Goal: Information Seeking & Learning: Understand process/instructions

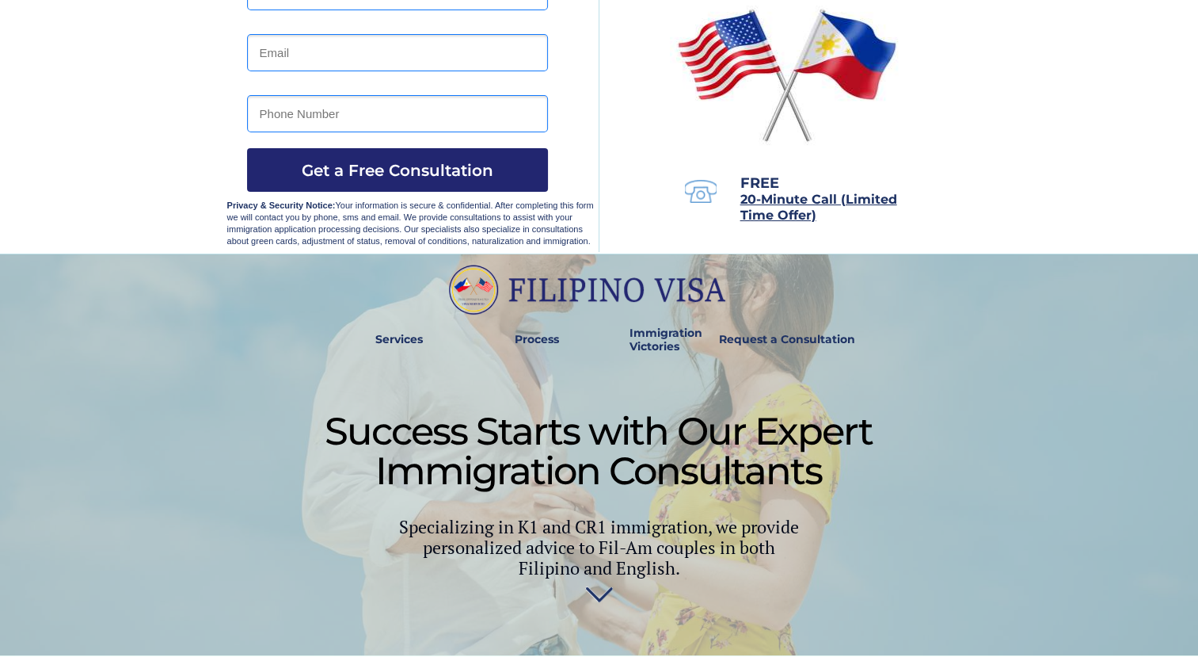
scroll to position [231, 0]
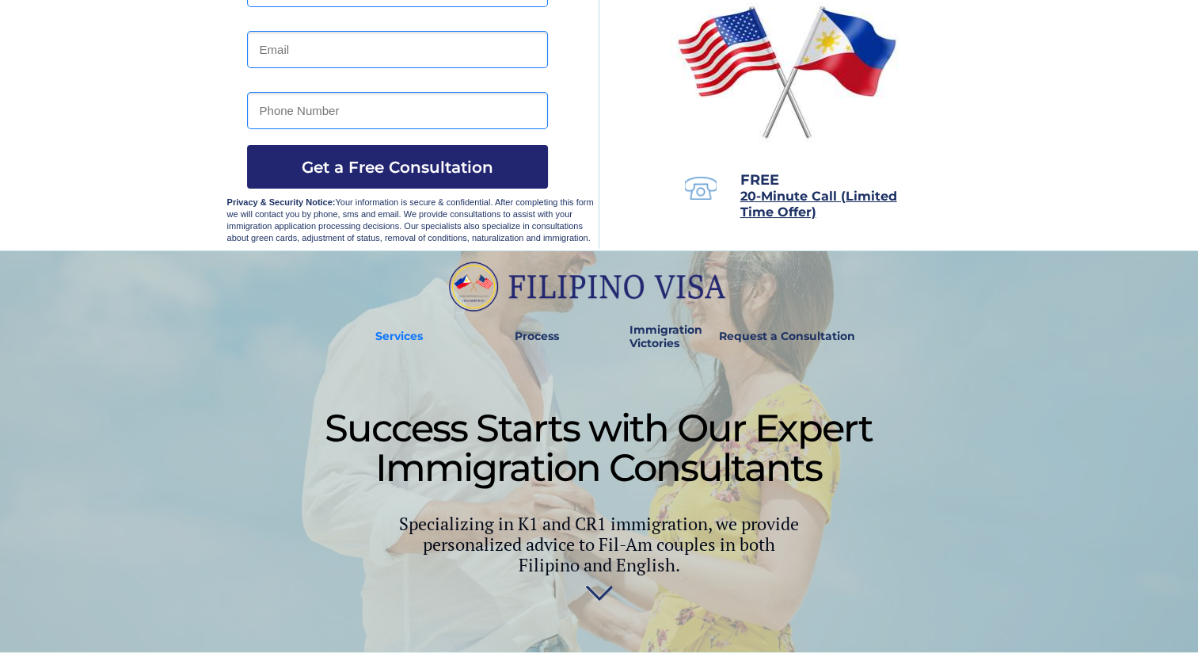
click at [409, 337] on strong "Services" at bounding box center [399, 336] width 48 height 14
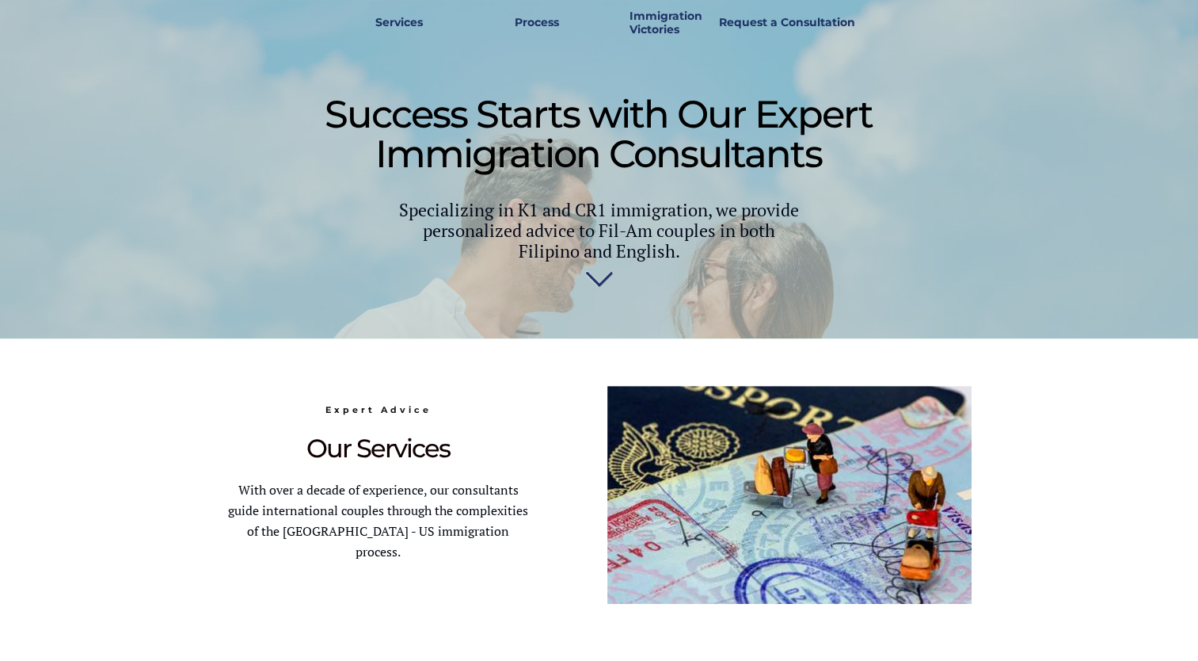
scroll to position [546, 0]
click at [597, 288] on img at bounding box center [599, 284] width 28 height 32
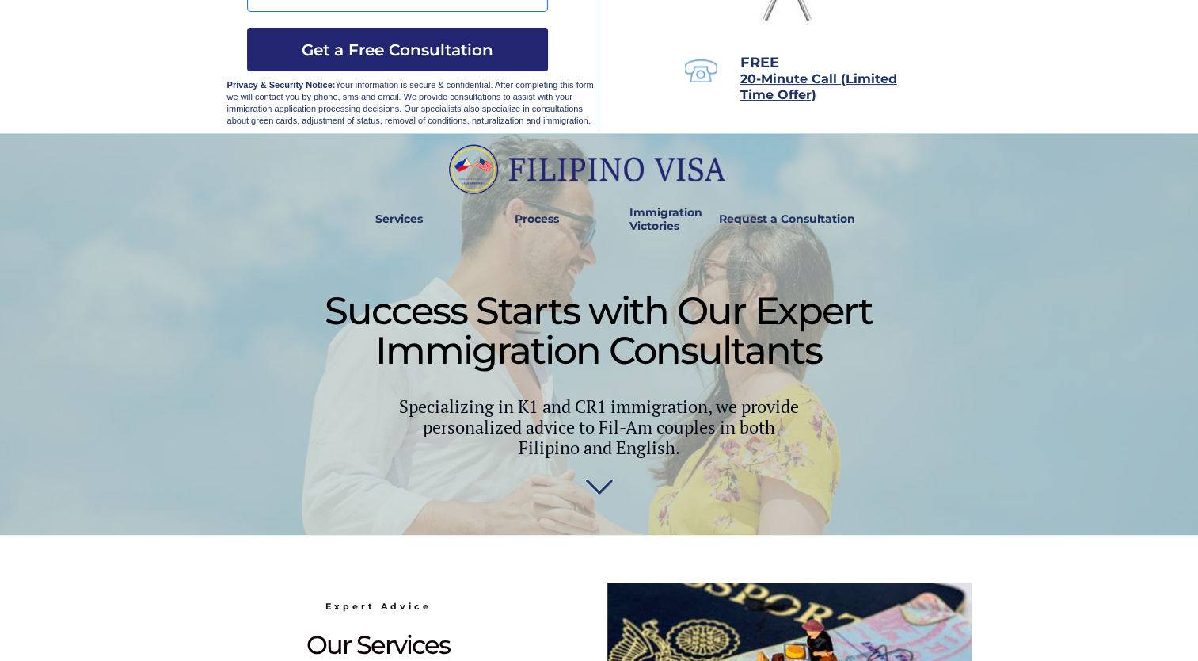
scroll to position [0, 0]
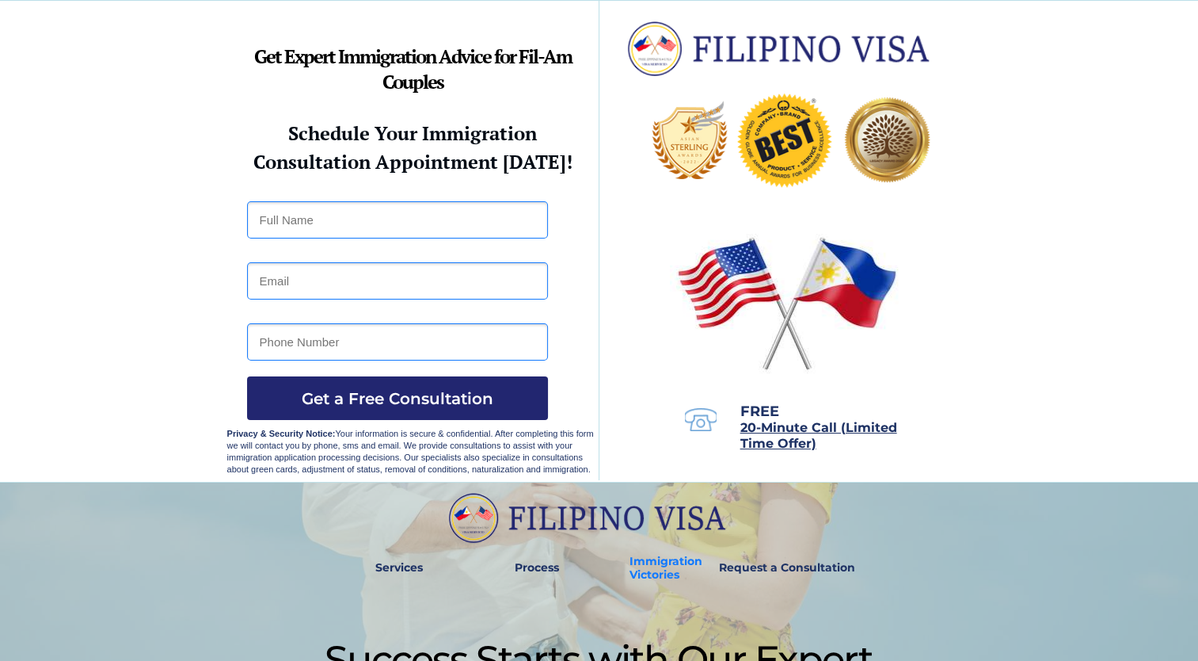
click at [653, 572] on strong "Immigration Victories" at bounding box center [666, 568] width 73 height 28
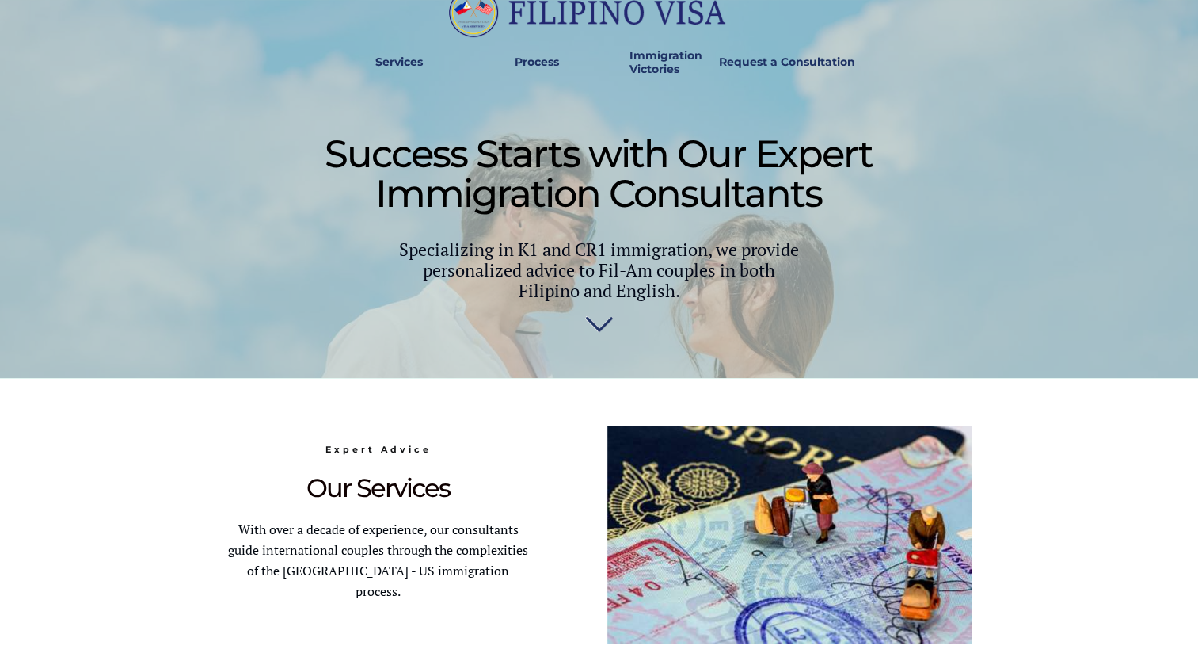
scroll to position [504, 0]
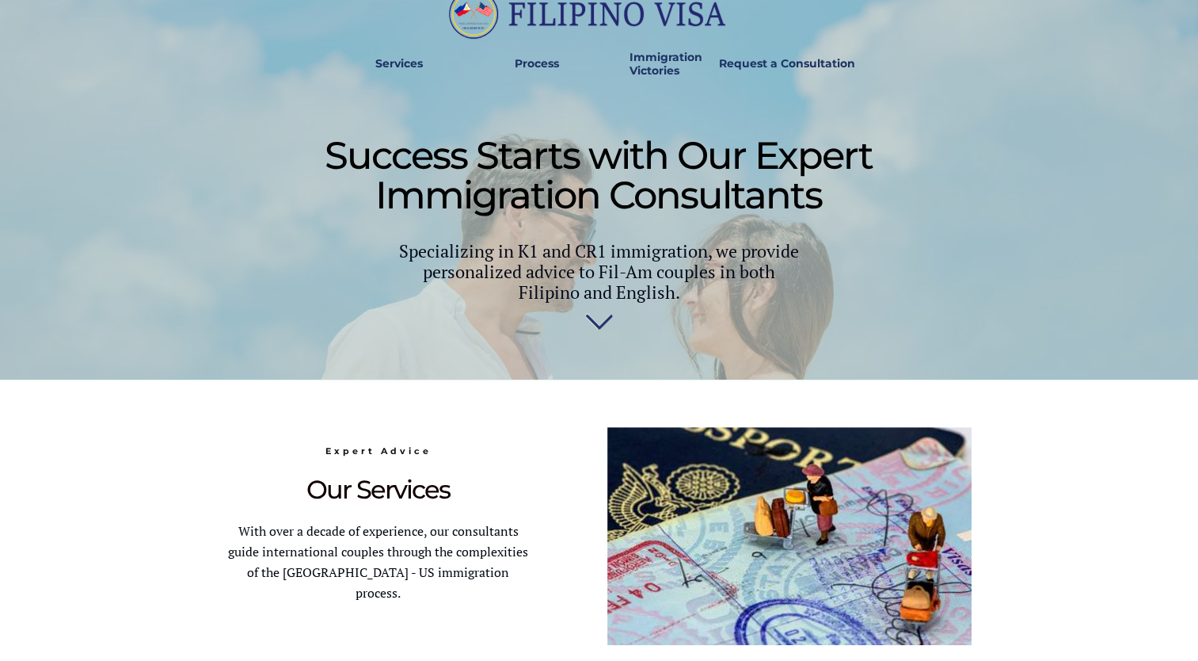
click at [600, 322] on img at bounding box center [599, 326] width 28 height 32
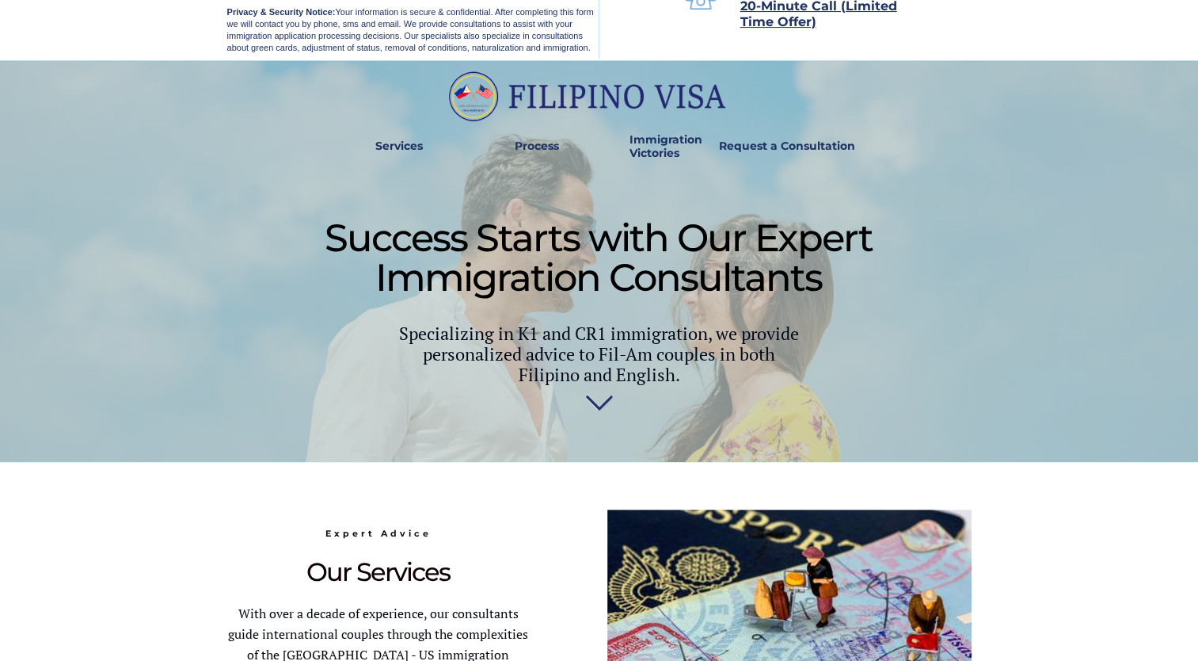
scroll to position [423, 0]
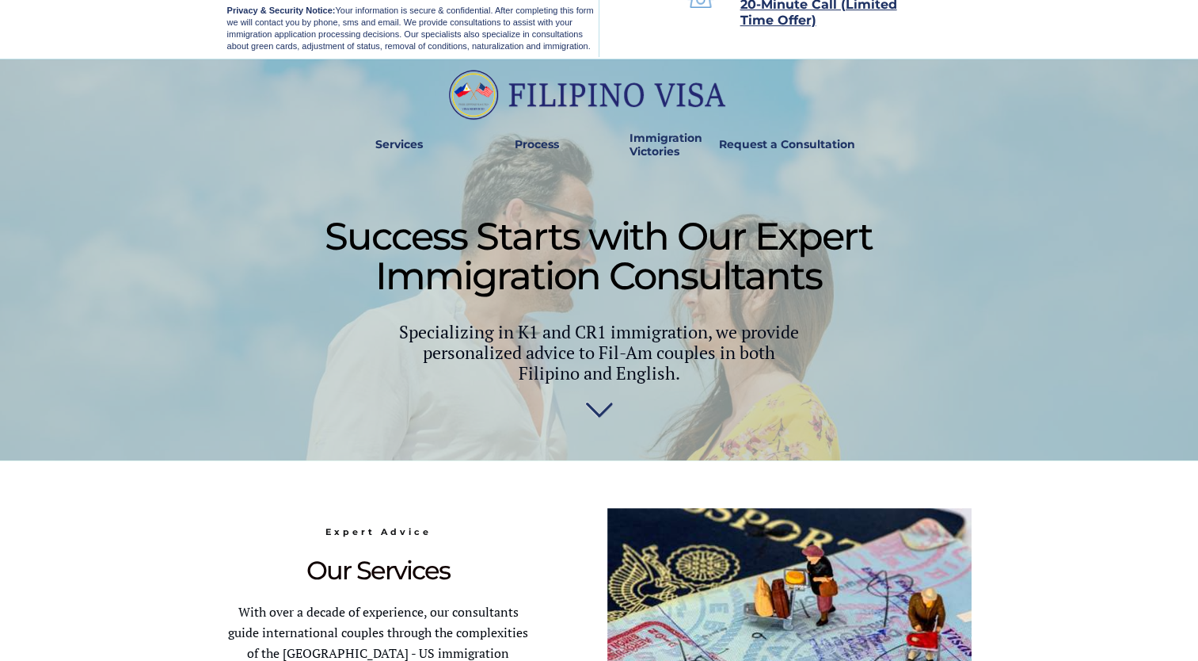
click at [597, 404] on img at bounding box center [599, 407] width 28 height 32
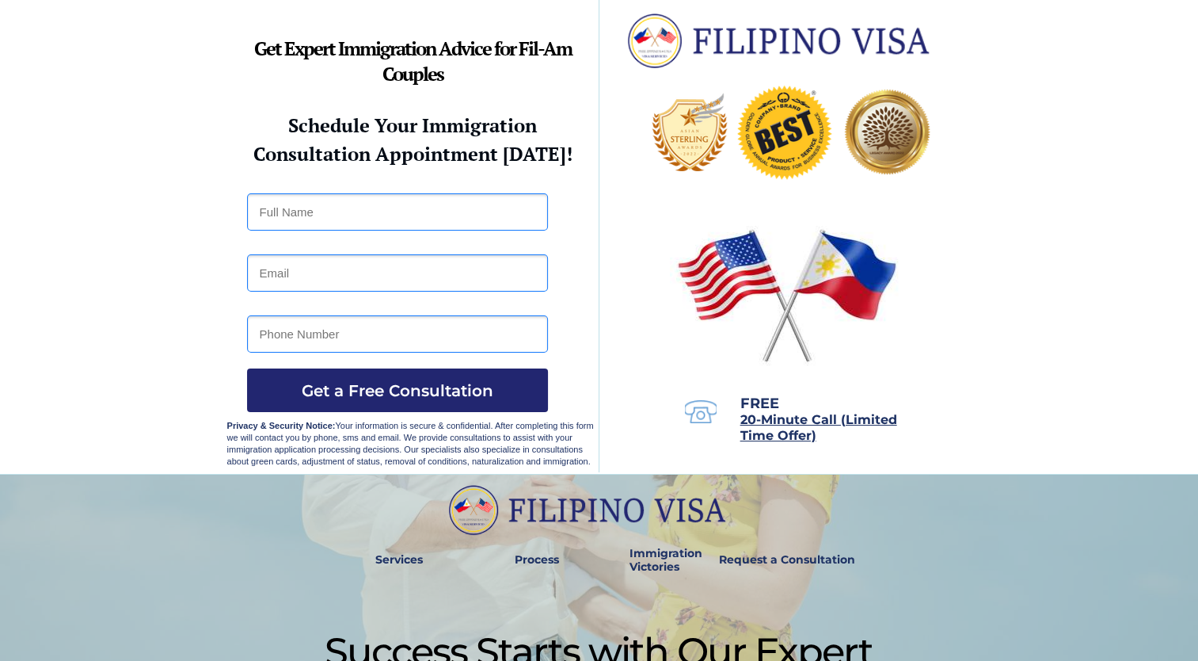
scroll to position [0, 0]
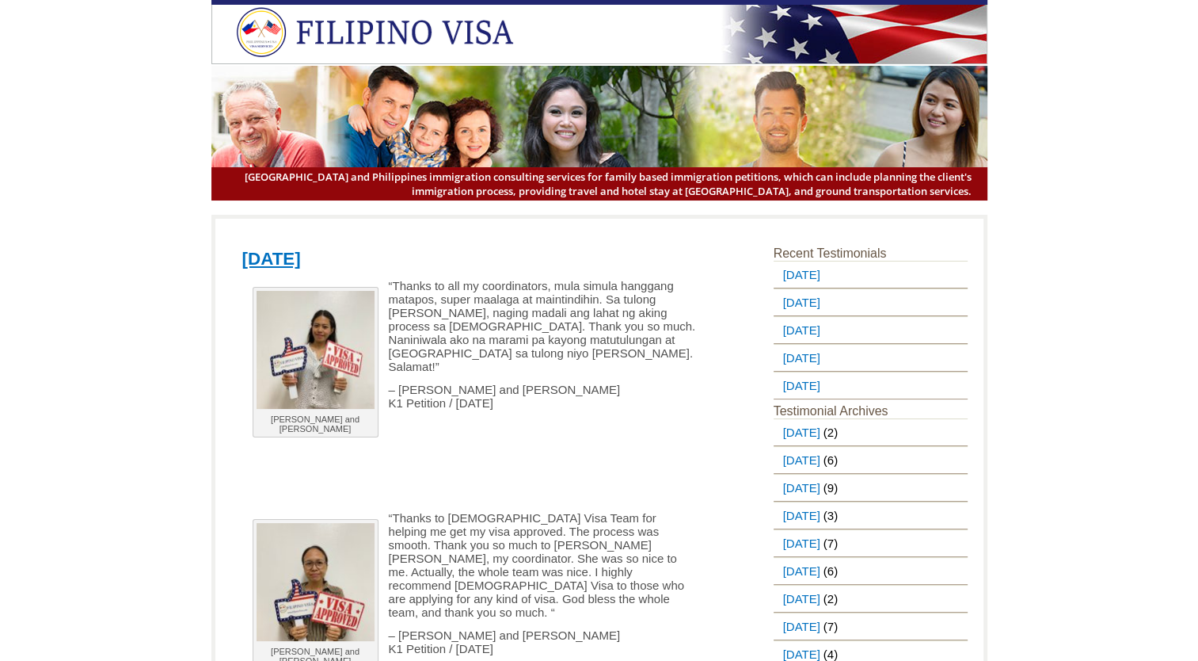
click at [428, 46] on img at bounding box center [383, 32] width 294 height 51
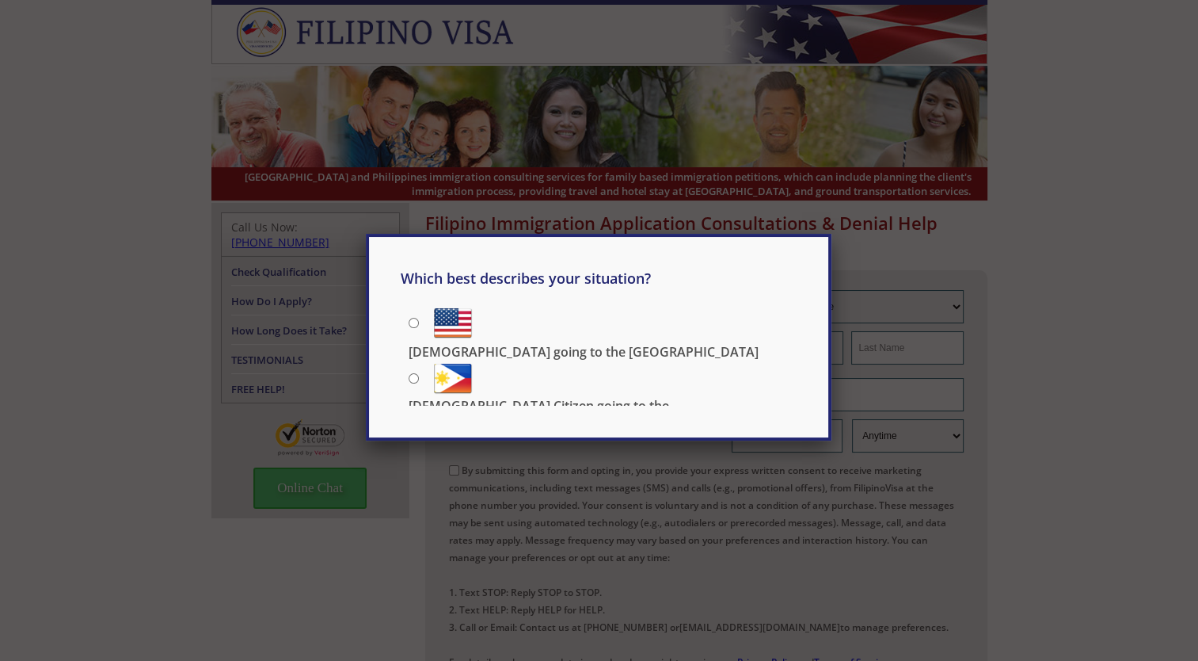
click at [353, 518] on div "Which best describes your situation? Filipino going to the US US Citizen going …" at bounding box center [599, 330] width 1198 height 661
click at [413, 315] on label "Filipino going to the US" at bounding box center [603, 321] width 388 height 36
click at [413, 318] on input "Filipino going to the US" at bounding box center [414, 323] width 10 height 10
radio input "true"
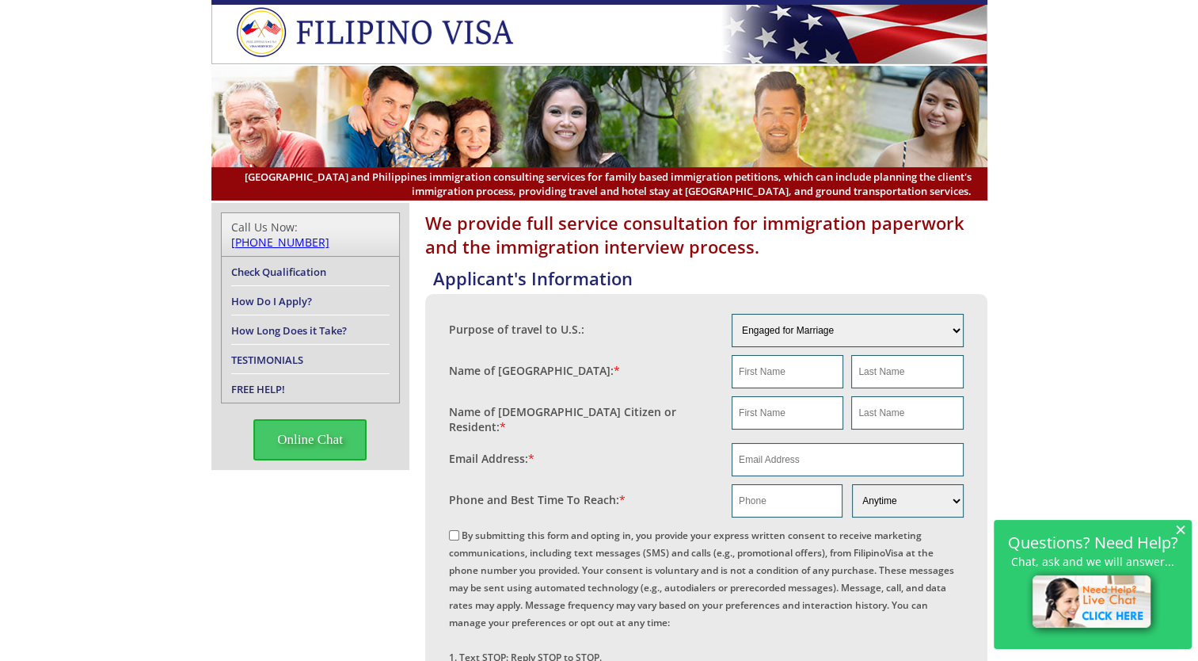
click at [303, 323] on link "How Long Does it Take?" at bounding box center [289, 330] width 116 height 14
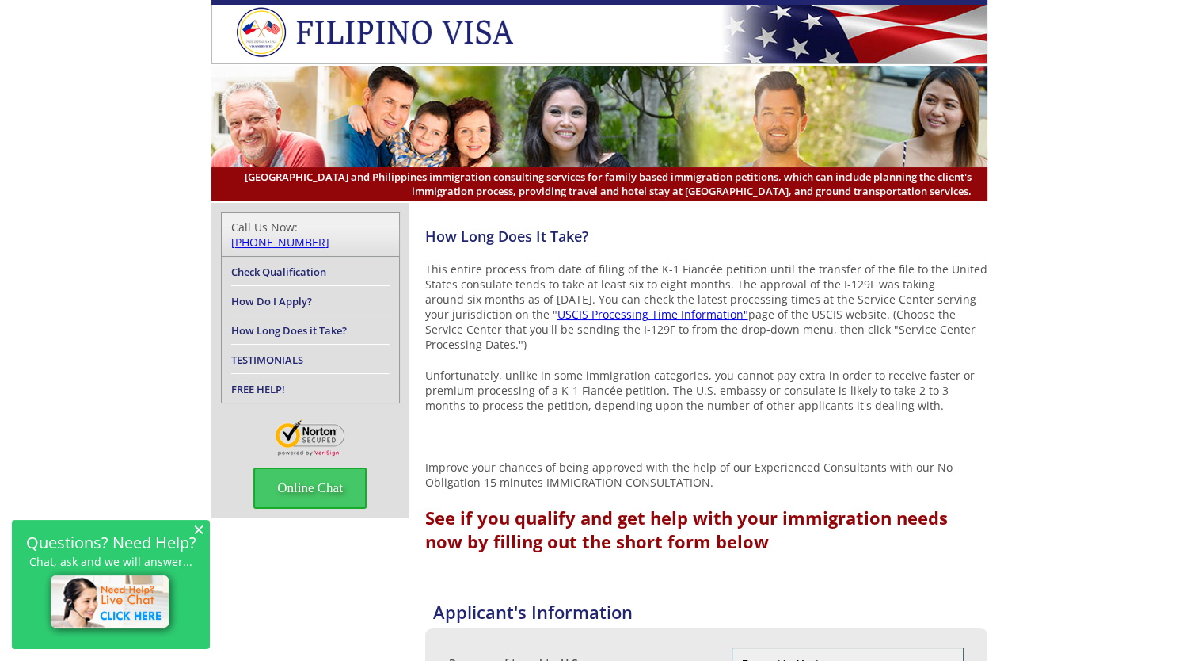
click at [294, 294] on link "How Do I Apply?" at bounding box center [271, 301] width 81 height 14
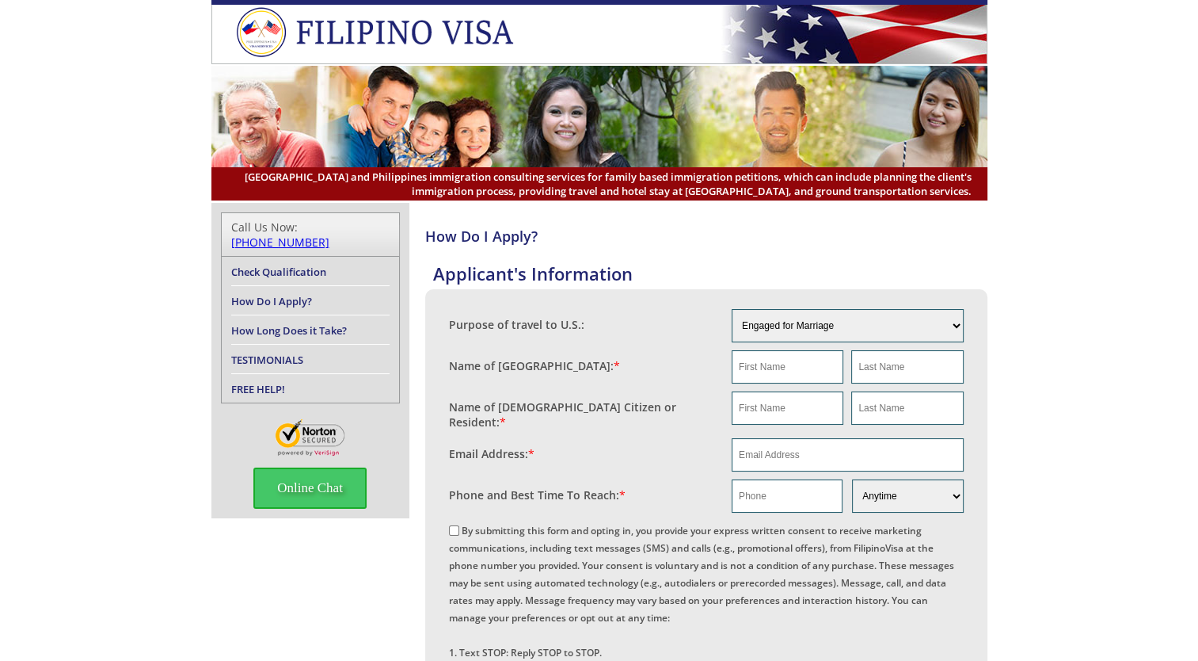
click at [300, 265] on link "Check Qualification" at bounding box center [278, 272] width 95 height 14
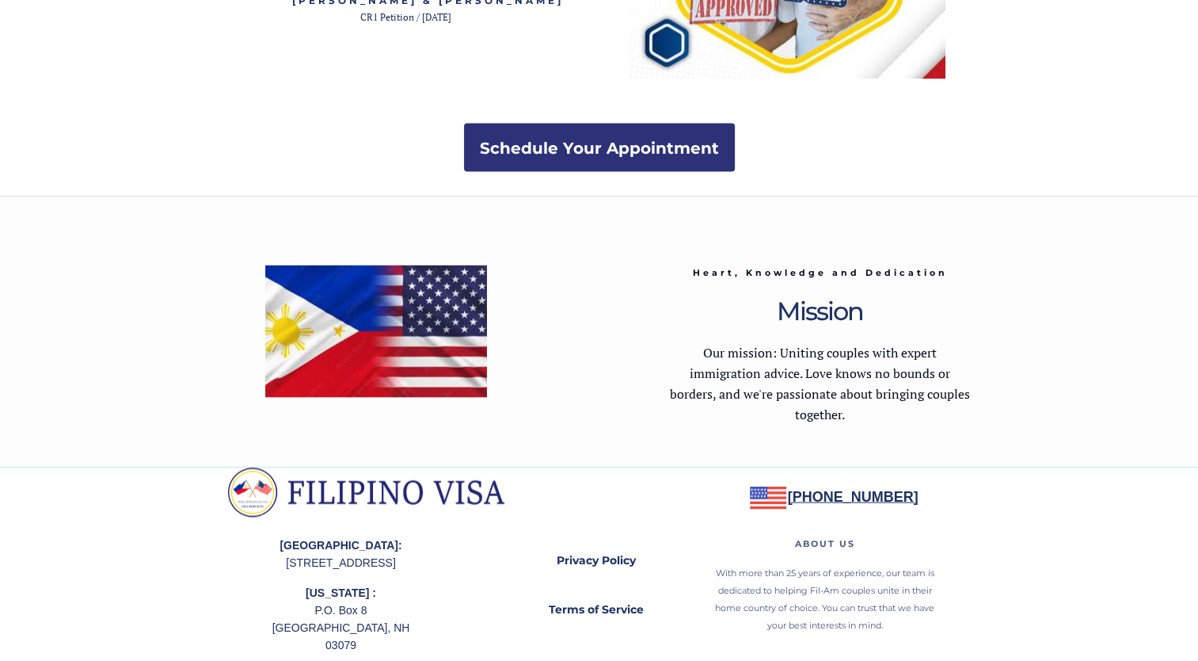
scroll to position [3147, 0]
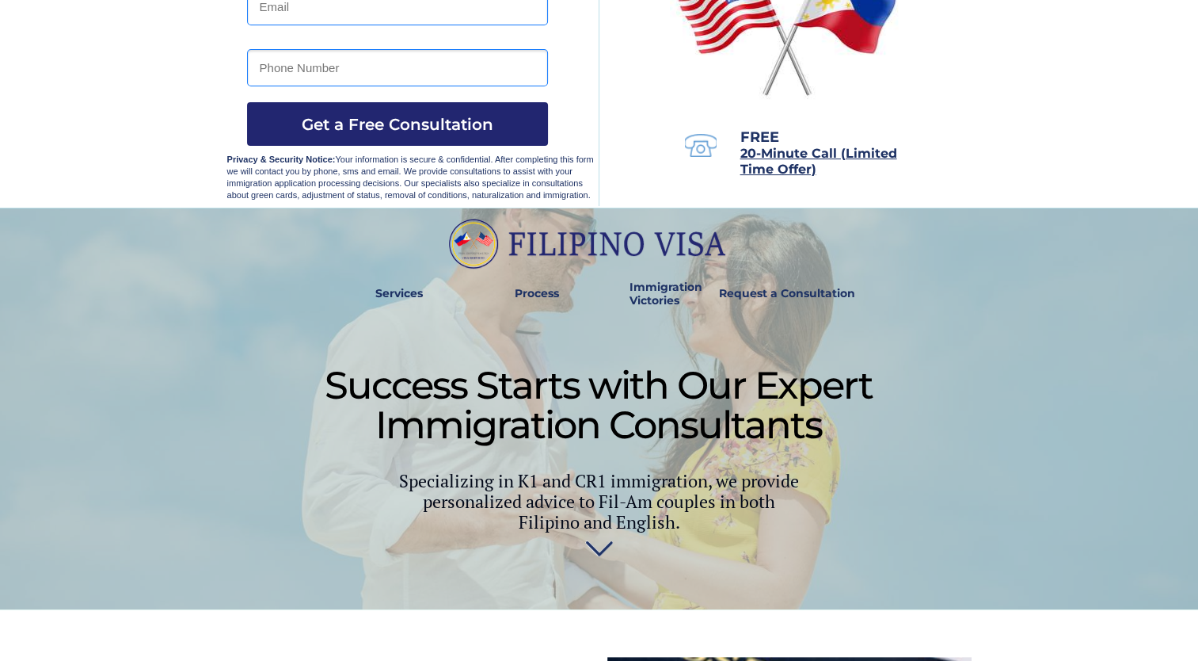
scroll to position [275, 0]
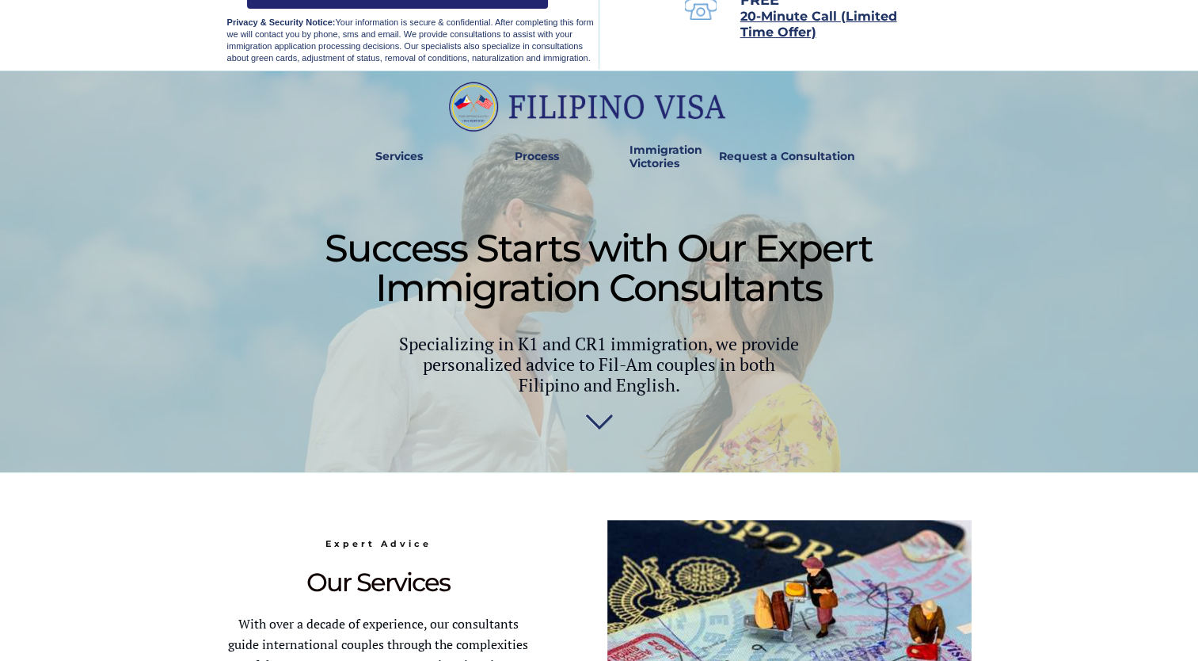
click at [597, 427] on img at bounding box center [599, 419] width 28 height 32
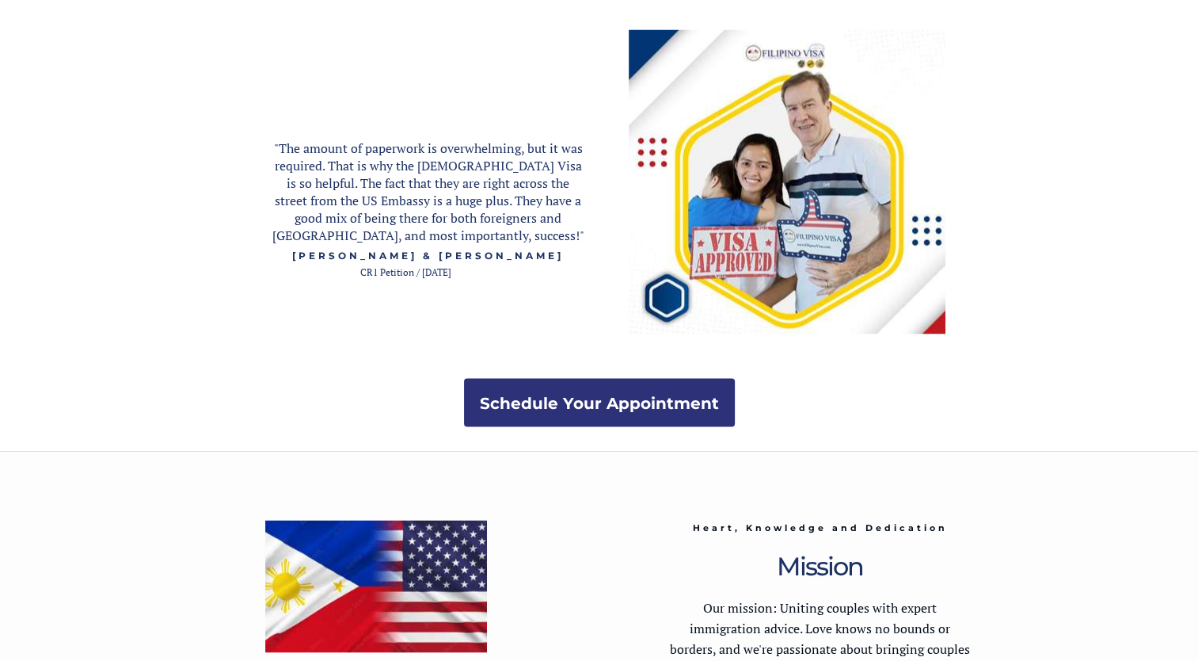
scroll to position [3147, 0]
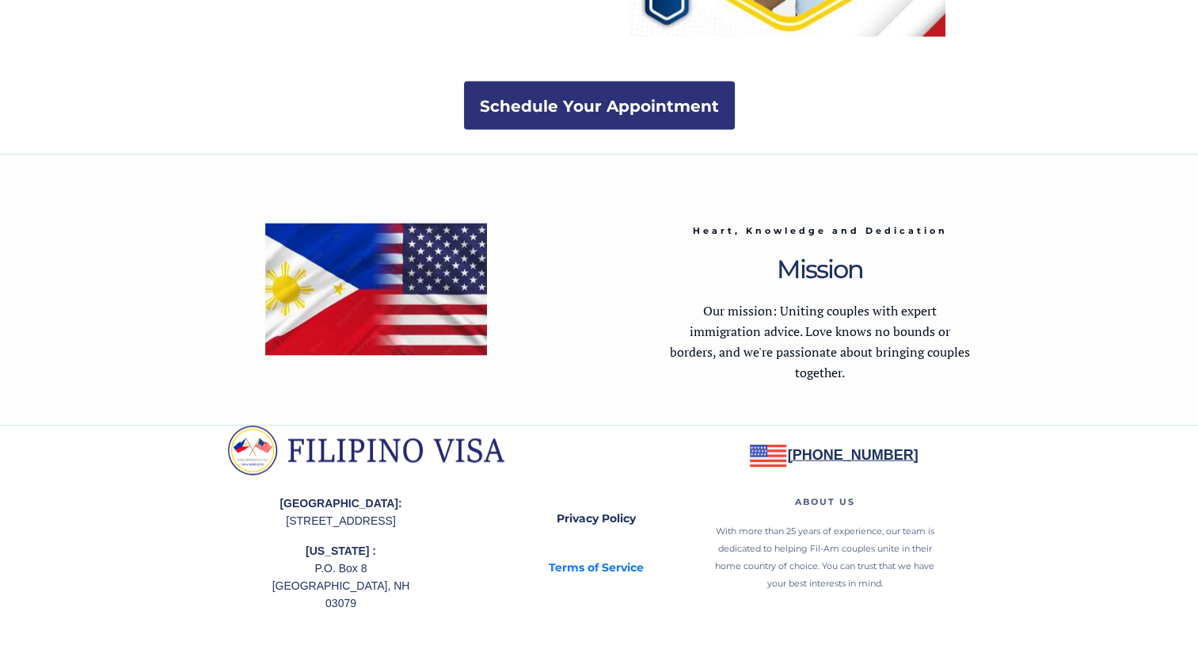
click at [599, 570] on strong "Terms of Service" at bounding box center [596, 567] width 95 height 14
click at [596, 515] on strong "Privacy Policy" at bounding box center [596, 518] width 79 height 14
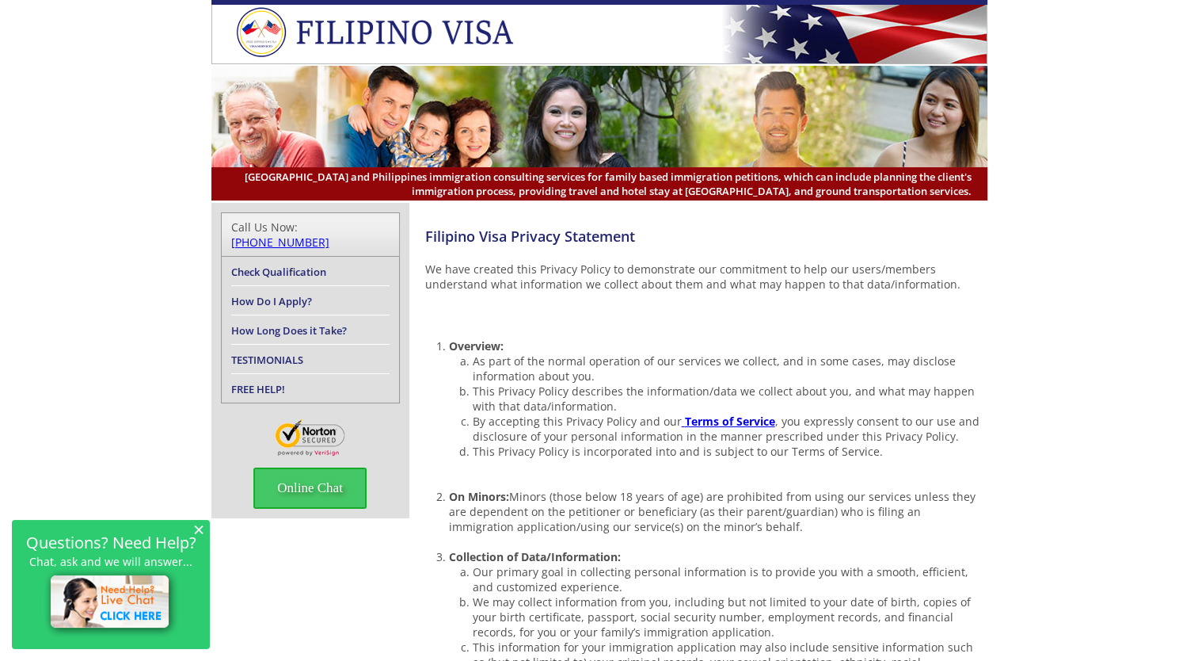
click at [201, 527] on span "×" at bounding box center [198, 528] width 11 height 13
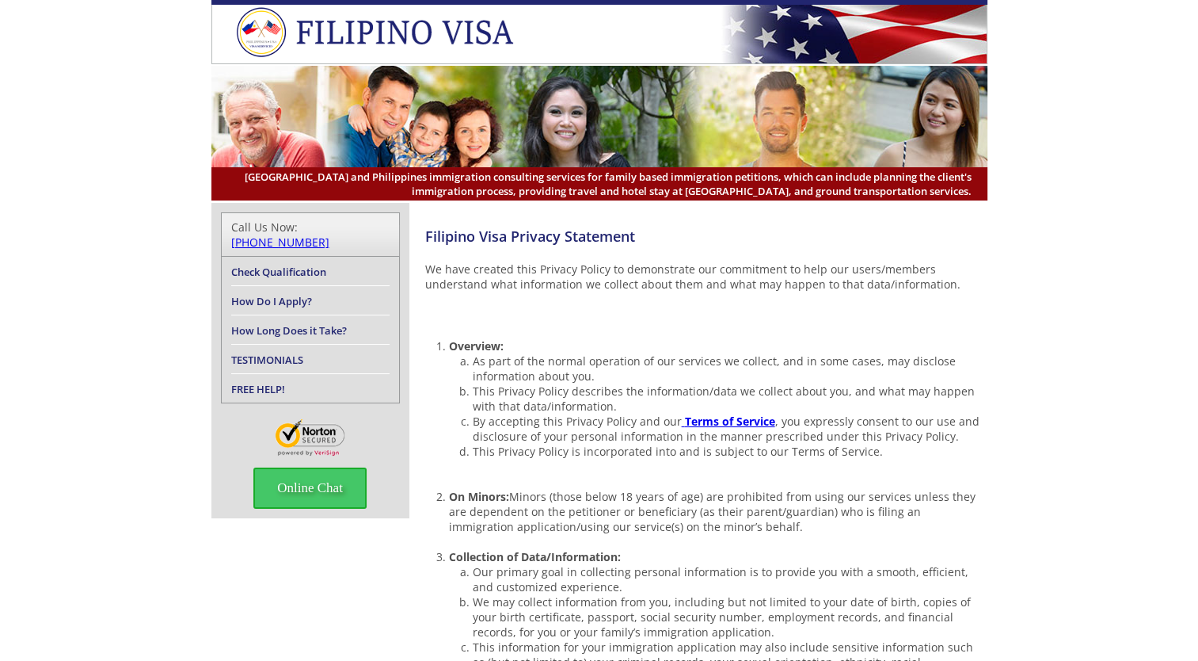
click at [317, 265] on link "Check Qualification" at bounding box center [278, 272] width 95 height 14
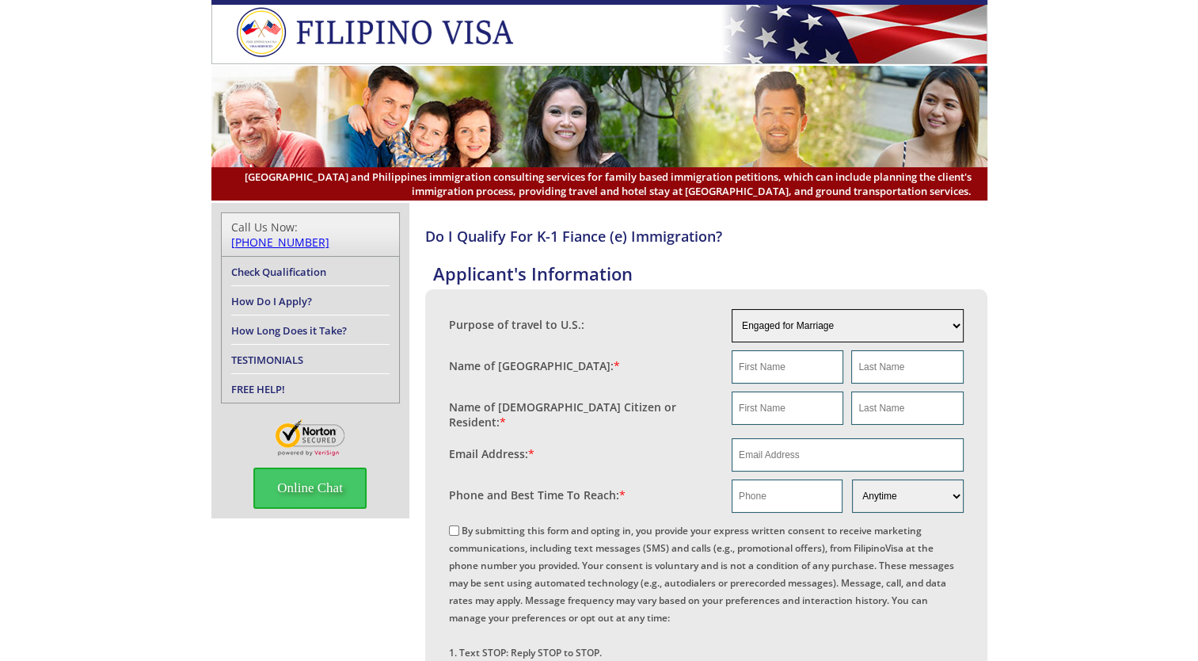
click at [944, 322] on select "Engaged for Marriage Already Married to [DEMOGRAPHIC_DATA] Citizen / Resident F…" at bounding box center [848, 325] width 232 height 33
